Goal: Information Seeking & Learning: Learn about a topic

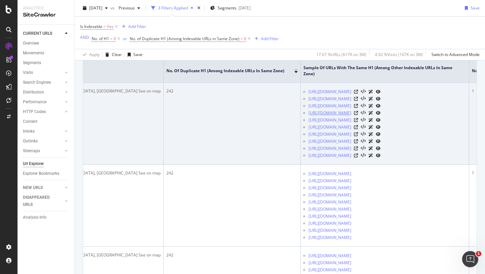
scroll to position [157, 0]
click at [309, 91] on link "https://housing.com/buy-1200-sqft-residential-plot-in-patrapada-for-rs-1251000-…" at bounding box center [330, 91] width 43 height 7
click at [309, 102] on link "https://housing.com/buy-1200-sqft-residential-plot-in-patrapada-for-rs-1200001-…" at bounding box center [330, 98] width 43 height 7
click at [358, 93] on icon at bounding box center [356, 91] width 4 height 4
click at [358, 100] on icon at bounding box center [356, 98] width 4 height 4
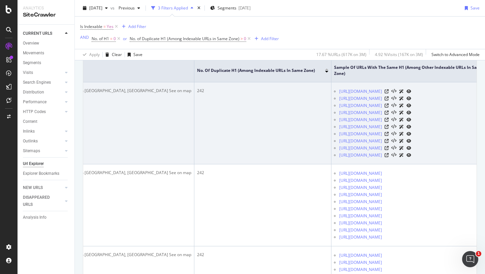
scroll to position [0, 223]
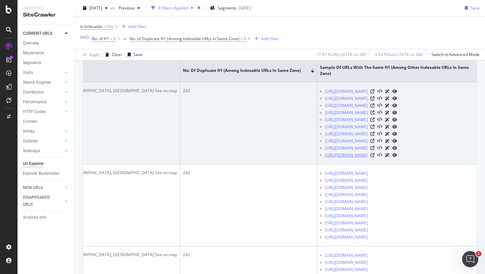
click at [325, 158] on link "https://housing.com/buy-1550-sqft-residential-plot-in-patrapada-for-rs-2900000-…" at bounding box center [346, 155] width 43 height 7
click at [375, 107] on icon at bounding box center [373, 105] width 4 height 4
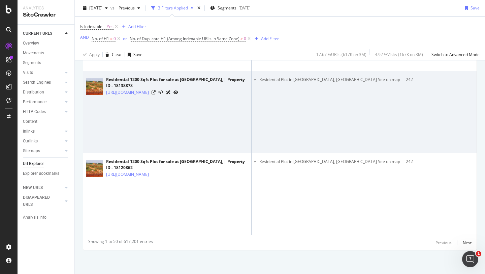
scroll to position [7303, 0]
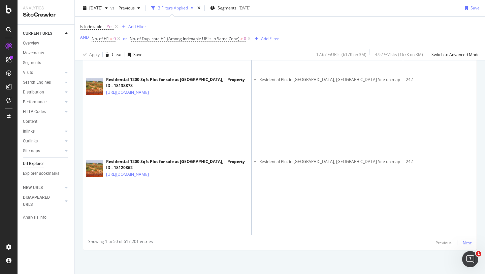
click at [463, 243] on div "Next" at bounding box center [467, 243] width 9 height 6
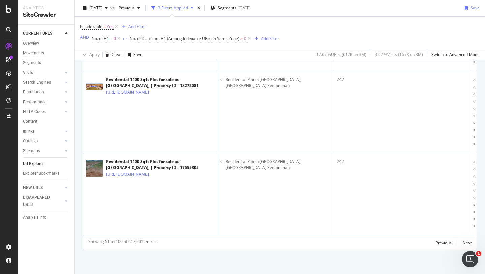
click at [457, 241] on div "Previous Next" at bounding box center [454, 242] width 36 height 8
click at [463, 240] on div "Next" at bounding box center [467, 243] width 9 height 6
click at [466, 241] on div "Next" at bounding box center [467, 243] width 9 height 6
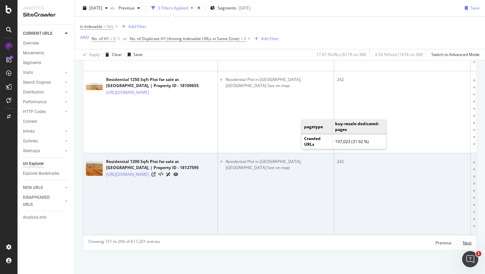
scroll to position [0, 206]
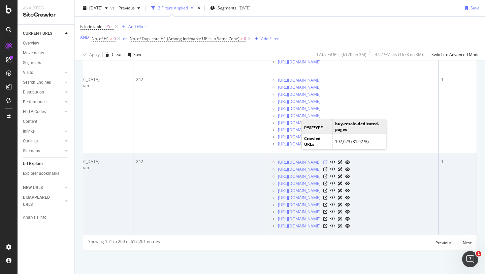
click at [327, 160] on icon at bounding box center [325, 162] width 4 height 4
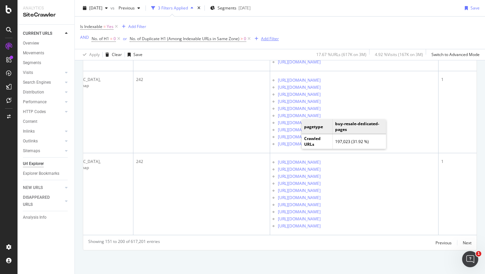
click at [273, 38] on div "Add Filter" at bounding box center [270, 39] width 18 height 6
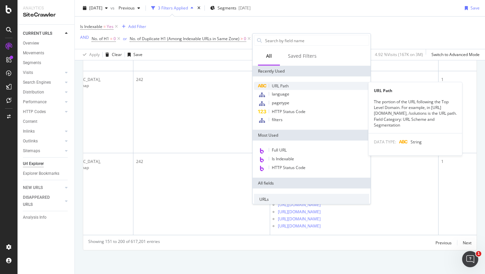
click at [287, 87] on span "URL Path" at bounding box center [280, 86] width 17 height 6
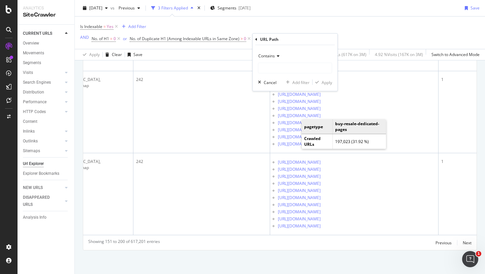
click at [277, 57] on icon at bounding box center [277, 56] width 5 height 4
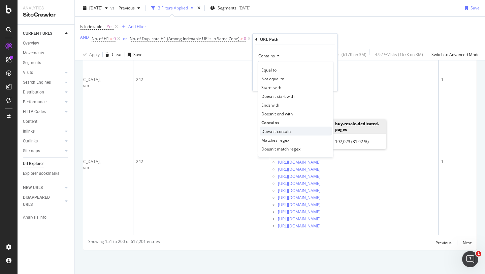
click at [278, 134] on div "Doesn't contain" at bounding box center [296, 131] width 72 height 9
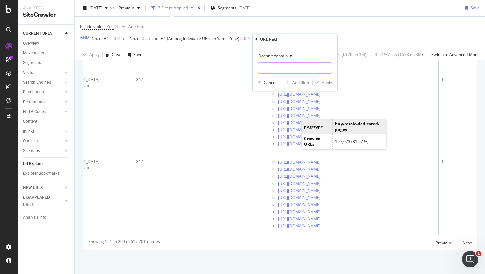
click at [276, 68] on input "text" at bounding box center [294, 68] width 73 height 11
paste input "patrapada"
type input "patrapada"
click at [324, 82] on div "Apply" at bounding box center [327, 82] width 10 height 6
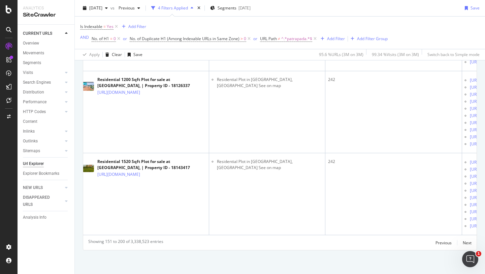
scroll to position [4100, 0]
copy li "Patrapada"
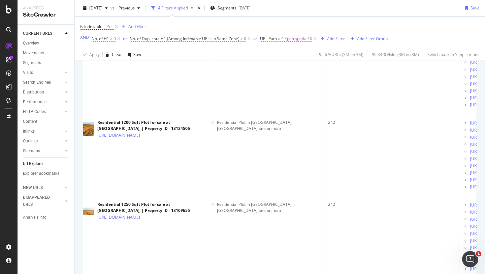
scroll to position [761, 0]
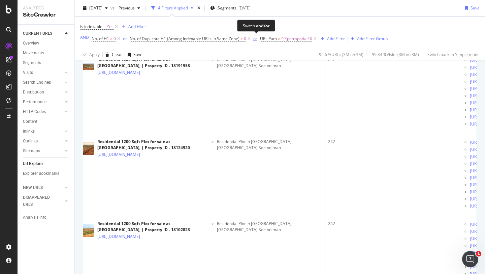
click at [256, 38] on div "or" at bounding box center [255, 39] width 4 height 6
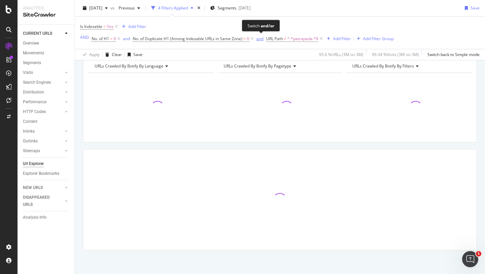
scroll to position [32, 0]
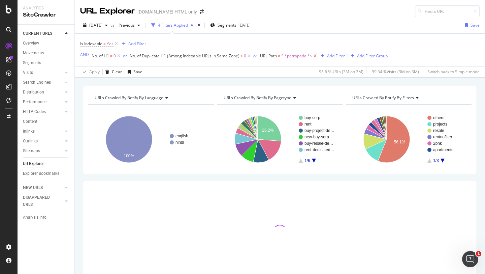
click at [316, 55] on icon at bounding box center [315, 56] width 6 height 7
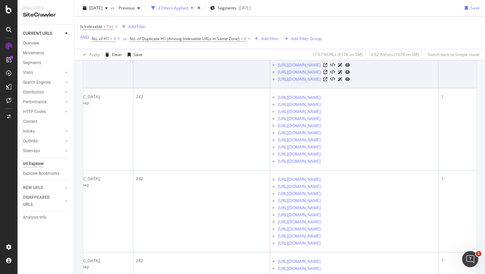
scroll to position [306, 0]
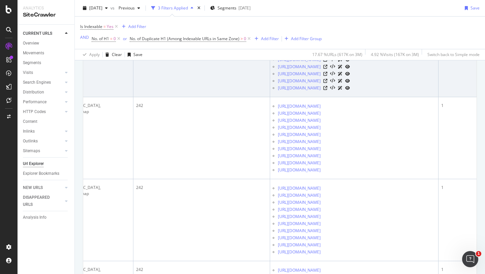
click at [327, 26] on icon at bounding box center [325, 24] width 4 height 4
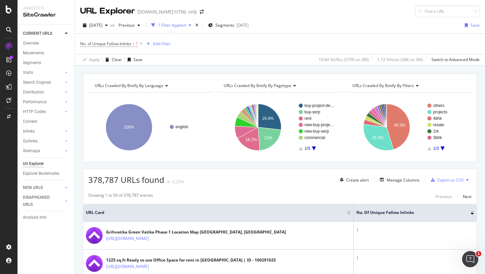
click at [239, 47] on div "No. of Unique Follow Inlinks = 1 Add Filter" at bounding box center [280, 44] width 400 height 20
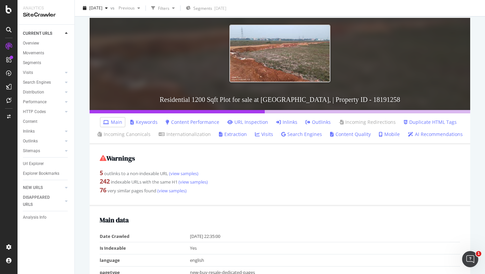
scroll to position [24, 0]
